Goal: Task Accomplishment & Management: Use online tool/utility

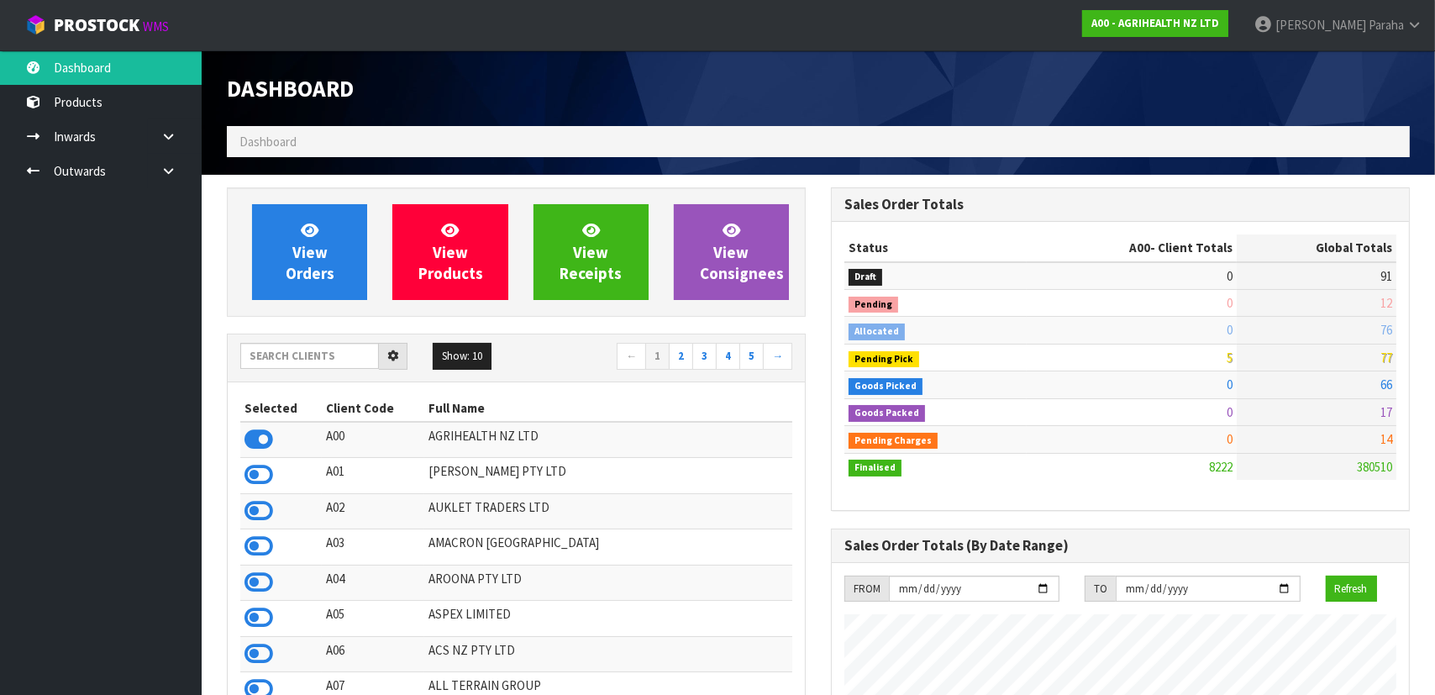
scroll to position [1271, 604]
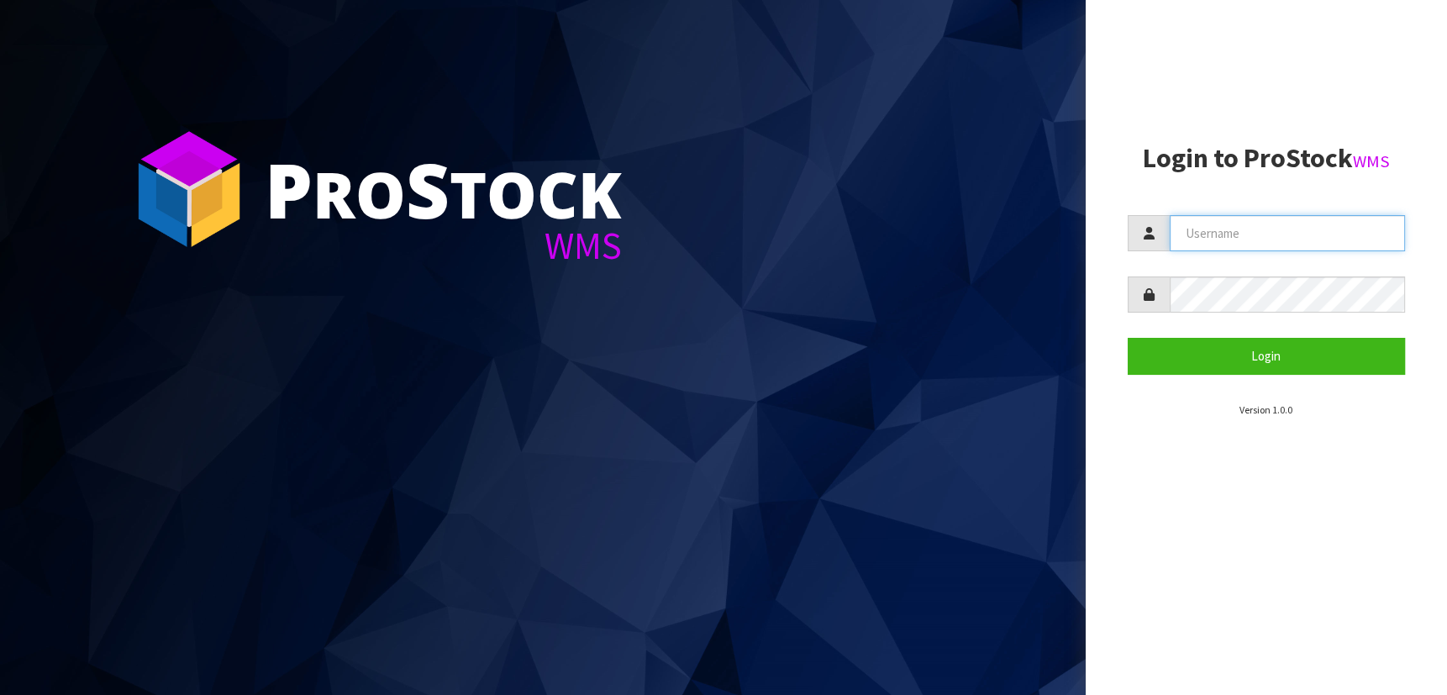
drag, startPoint x: 1255, startPoint y: 250, endPoint x: 1264, endPoint y: 247, distance: 8.8
click at [1263, 247] on input "text" at bounding box center [1288, 233] width 236 height 36
type input "michael"
click at [1128, 338] on button "Login" at bounding box center [1267, 356] width 278 height 36
